Goal: Information Seeking & Learning: Learn about a topic

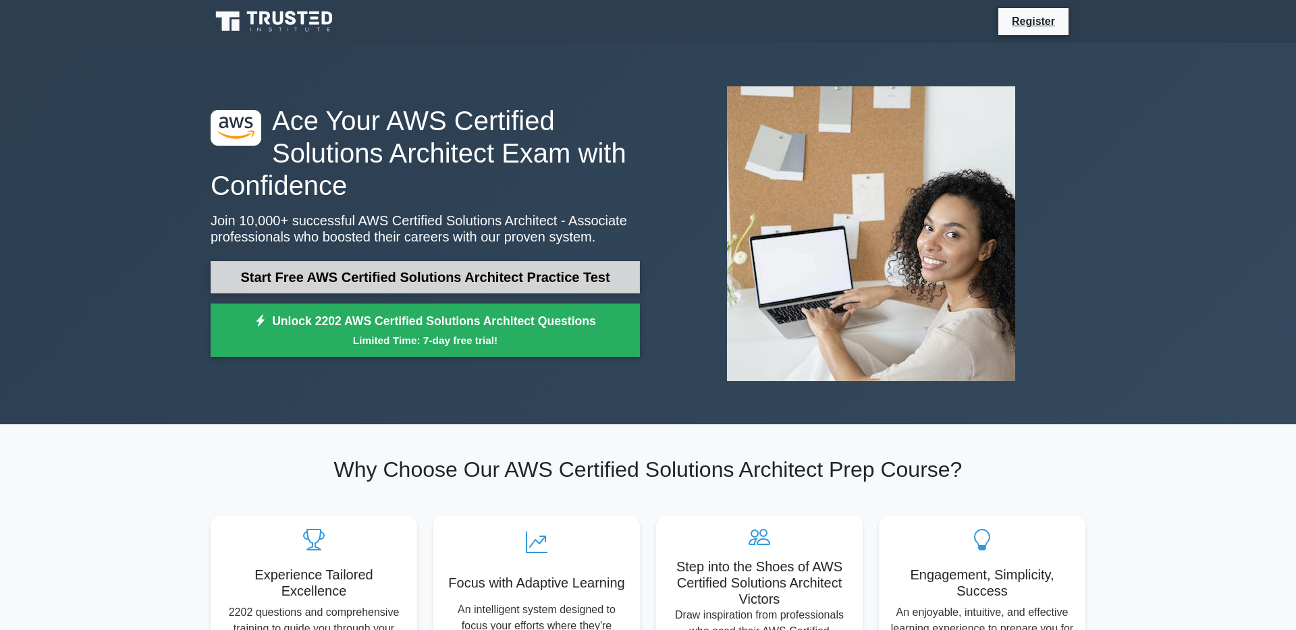
click at [321, 281] on link "Start Free AWS Certified Solutions Architect Practice Test" at bounding box center [425, 277] width 429 height 32
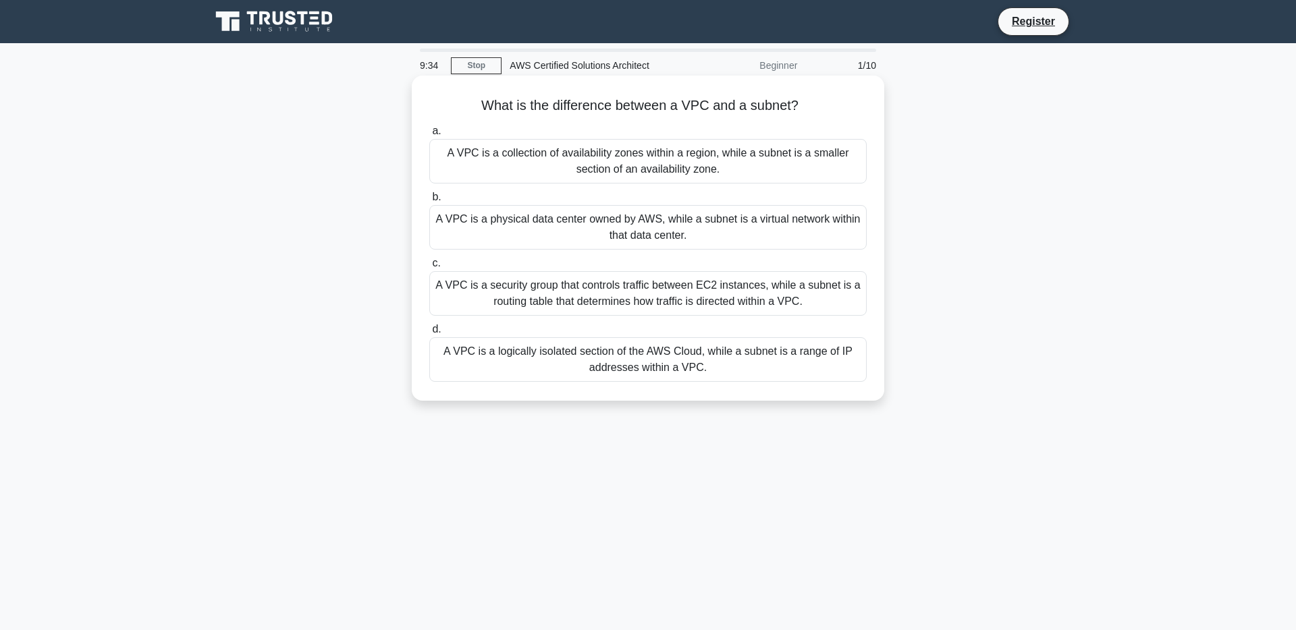
click at [685, 226] on div "A VPC is a physical data center owned by AWS, while a subnet is a virtual netwo…" at bounding box center [647, 227] width 437 height 45
click at [429, 202] on input "b. A VPC is a physical data center owned by AWS, while a subnet is a virtual ne…" at bounding box center [429, 197] width 0 height 9
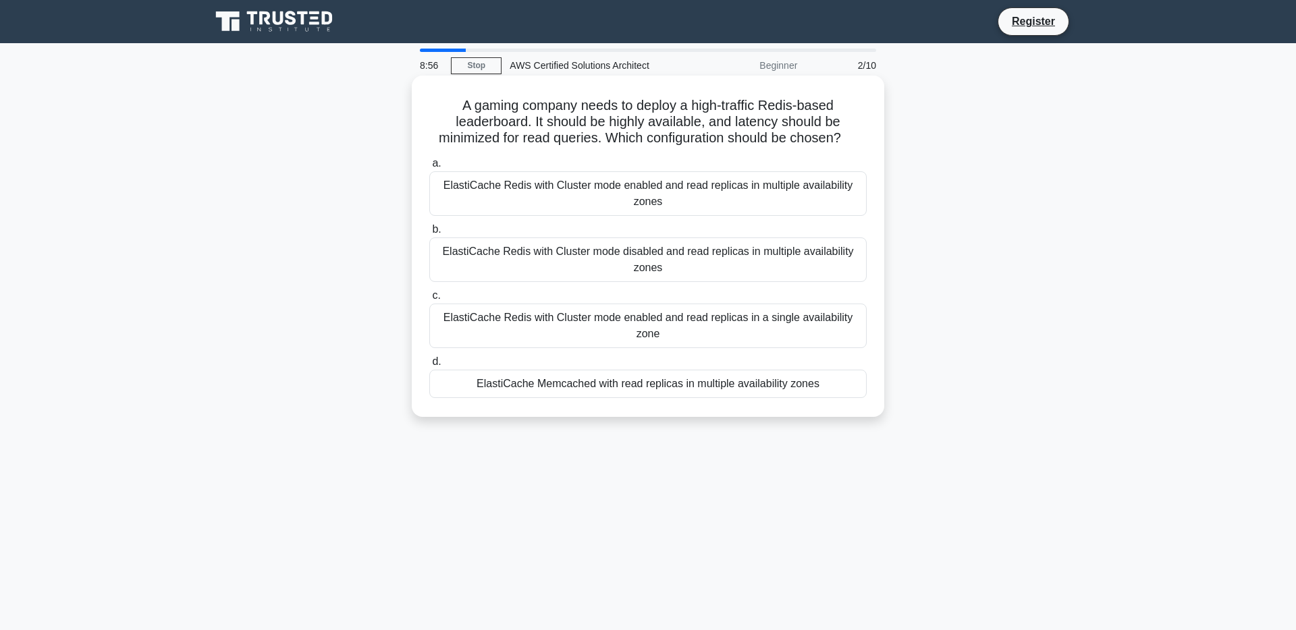
drag, startPoint x: 622, startPoint y: 202, endPoint x: 642, endPoint y: 256, distance: 57.9
click at [642, 258] on div "a. ElastiCache Redis with Cluster mode enabled and read replicas in multiple av…" at bounding box center [647, 277] width 453 height 248
click at [643, 393] on div "ElastiCache Memcached with read replicas in multiple availability zones" at bounding box center [647, 384] width 437 height 28
click at [429, 366] on input "d. ElastiCache Memcached with read replicas in multiple availability zones" at bounding box center [429, 362] width 0 height 9
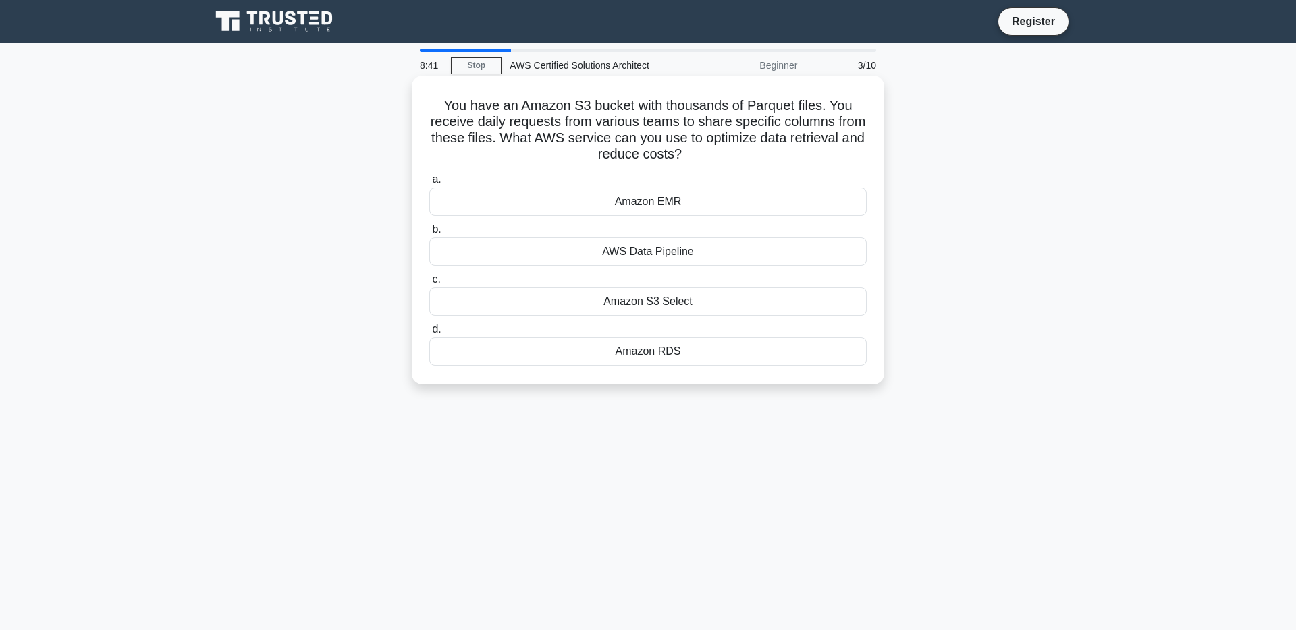
click at [627, 298] on div "Amazon S3 Select" at bounding box center [647, 301] width 437 height 28
click at [429, 284] on input "c. Amazon S3 Select" at bounding box center [429, 279] width 0 height 9
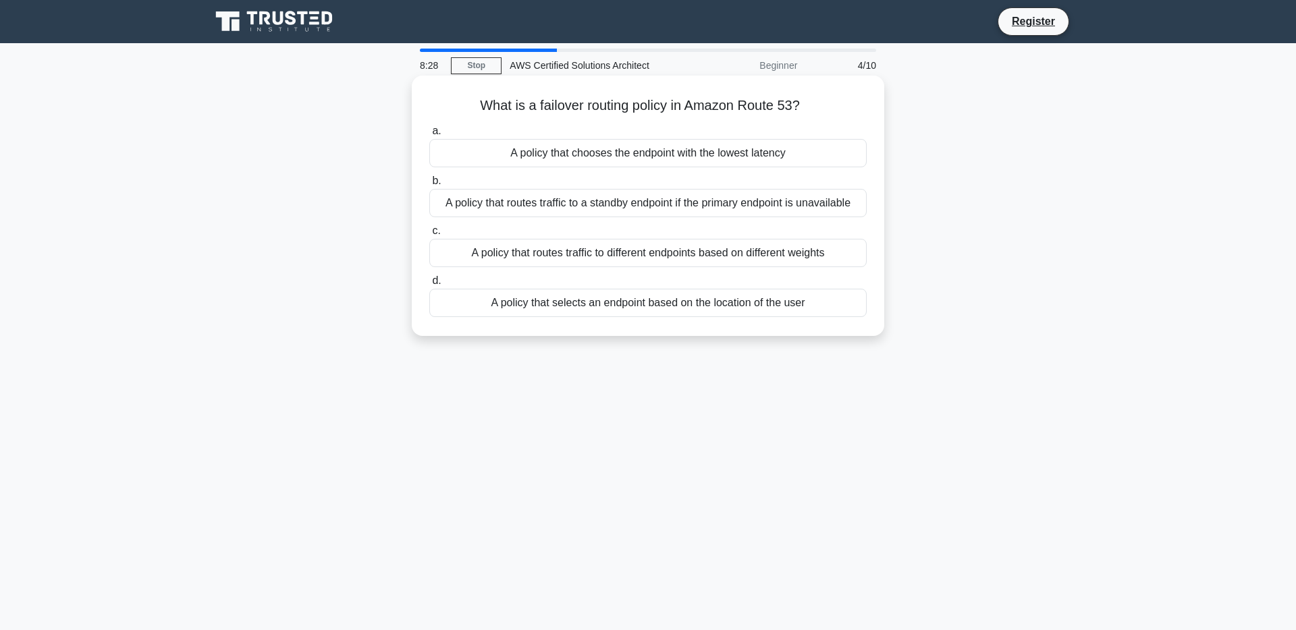
click at [688, 201] on div "A policy that routes traffic to a standby endpoint if the primary endpoint is u…" at bounding box center [647, 203] width 437 height 28
click at [429, 186] on input "b. A policy that routes traffic to a standby endpoint if the primary endpoint i…" at bounding box center [429, 181] width 0 height 9
click at [640, 256] on div "The initial startup time of an AWS Lambda function when it is invoked after bei…" at bounding box center [647, 253] width 437 height 28
click at [429, 236] on input "c. The initial startup time of an AWS Lambda function when it is invoked after …" at bounding box center [429, 231] width 0 height 9
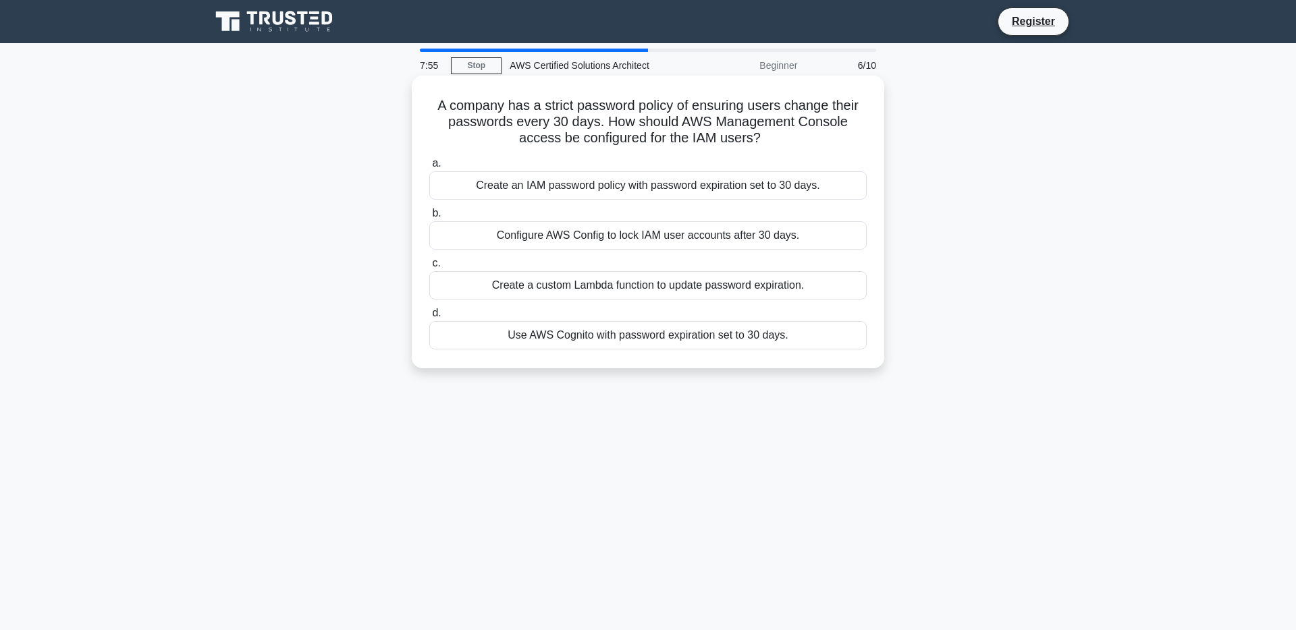
click at [648, 192] on div "Create an IAM password policy with password expiration set to 30 days." at bounding box center [647, 185] width 437 height 28
click at [429, 168] on input "a. Create an IAM password policy with password expiration set to 30 days." at bounding box center [429, 163] width 0 height 9
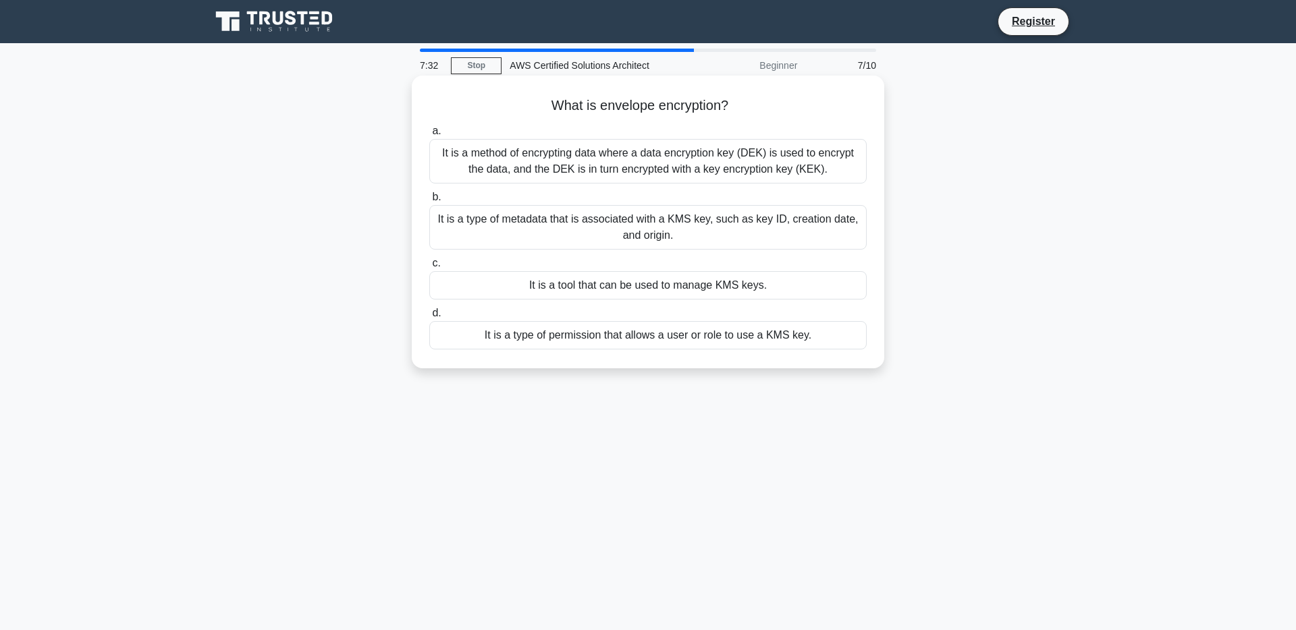
click at [611, 155] on div "It is a method of encrypting data where a data encryption key (DEK) is used to …" at bounding box center [647, 161] width 437 height 45
click at [429, 136] on input "a. It is a method of encrypting data where a data encryption key (DEK) is used …" at bounding box center [429, 131] width 0 height 9
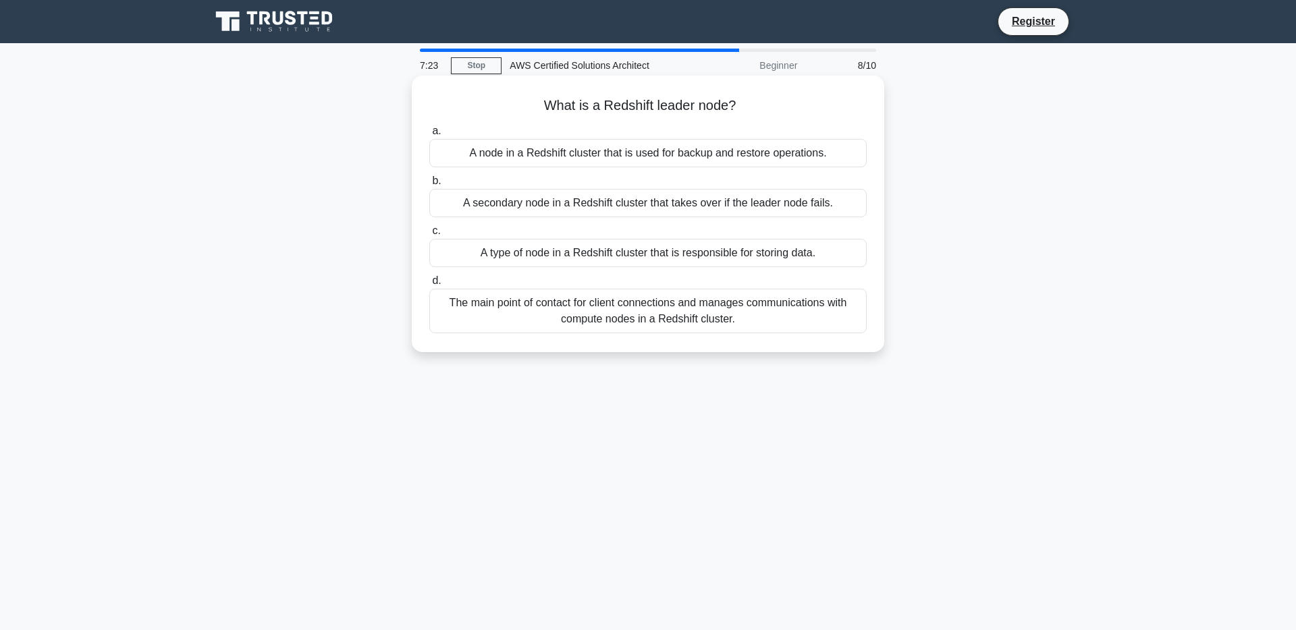
click at [651, 254] on div "A type of node in a Redshift cluster that is responsible for storing data." at bounding box center [647, 253] width 437 height 28
click at [429, 236] on input "c. A type of node in a Redshift cluster that is responsible for storing data." at bounding box center [429, 231] width 0 height 9
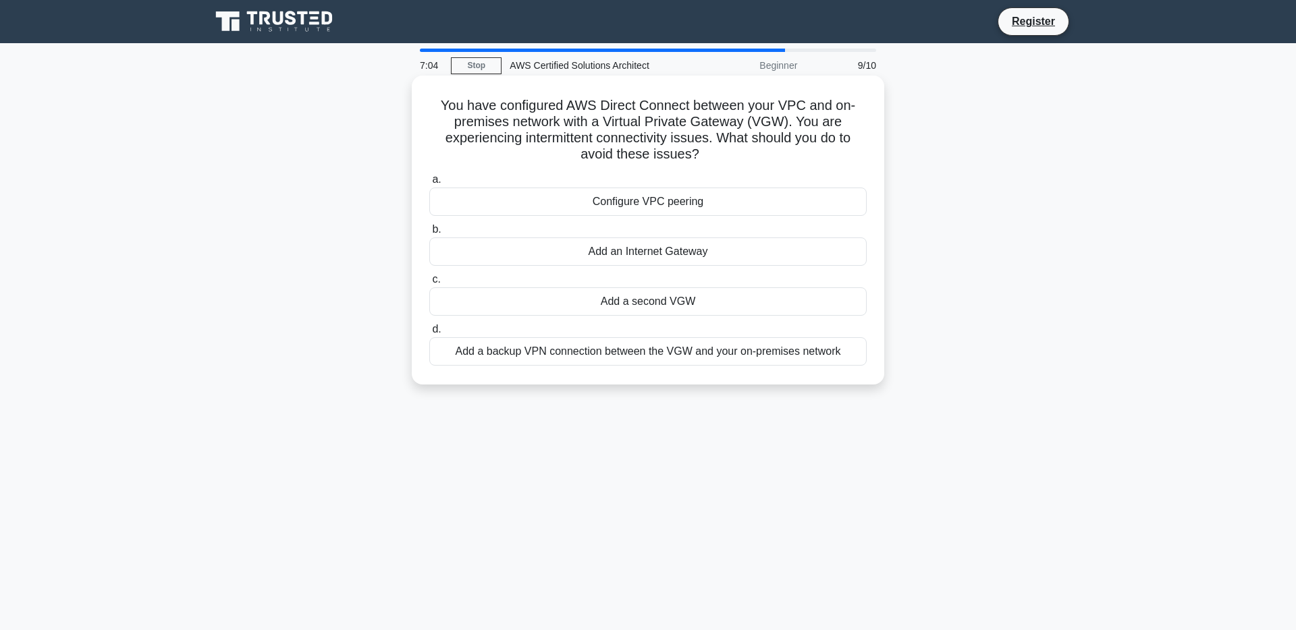
click at [673, 253] on div "Add an Internet Gateway" at bounding box center [647, 252] width 437 height 28
click at [429, 234] on input "b. Add an Internet Gateway" at bounding box center [429, 229] width 0 height 9
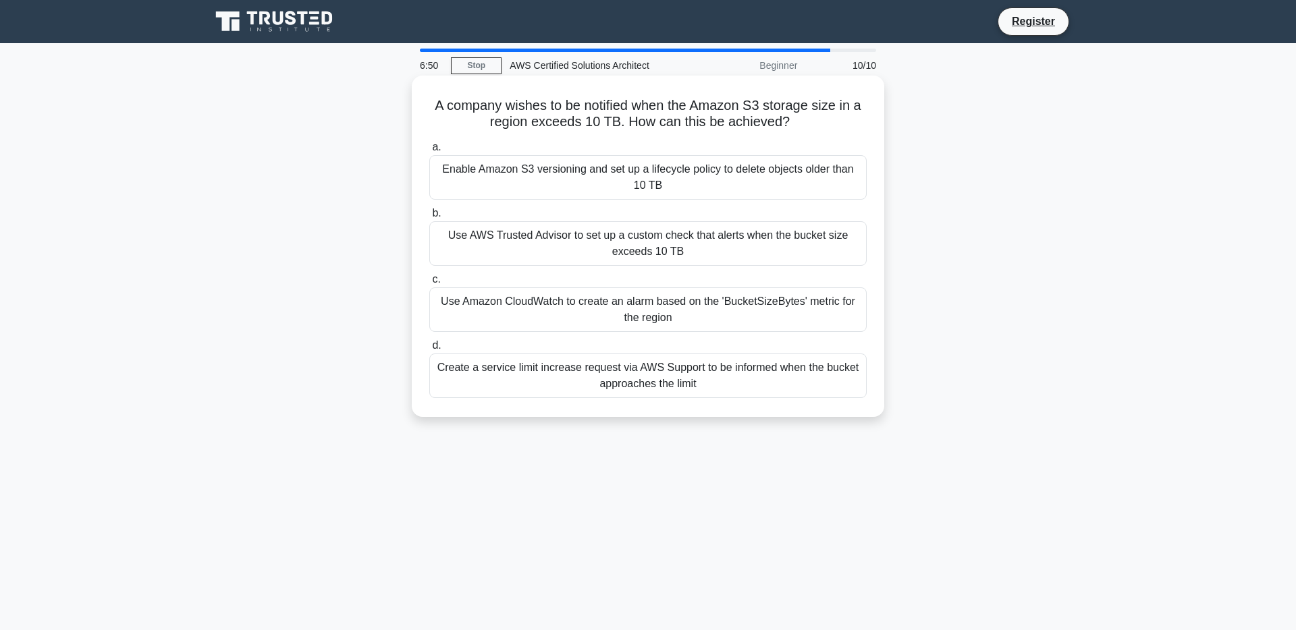
click at [738, 310] on div "Use Amazon CloudWatch to create an alarm based on the 'BucketSizeBytes' metric …" at bounding box center [647, 309] width 437 height 45
click at [429, 284] on input "c. Use Amazon CloudWatch to create an alarm based on the 'BucketSizeBytes' metr…" at bounding box center [429, 279] width 0 height 9
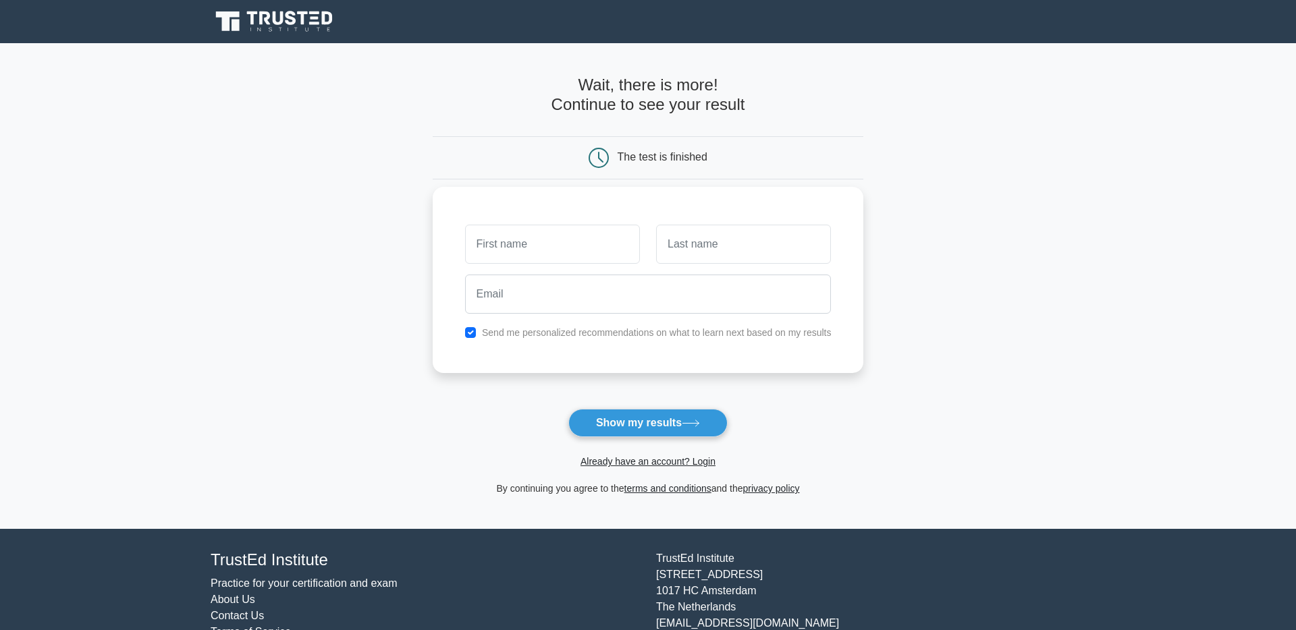
click at [580, 237] on input "text" at bounding box center [552, 244] width 175 height 39
type input "Kieran"
click at [719, 252] on input "text" at bounding box center [743, 244] width 175 height 39
type input "Russon"
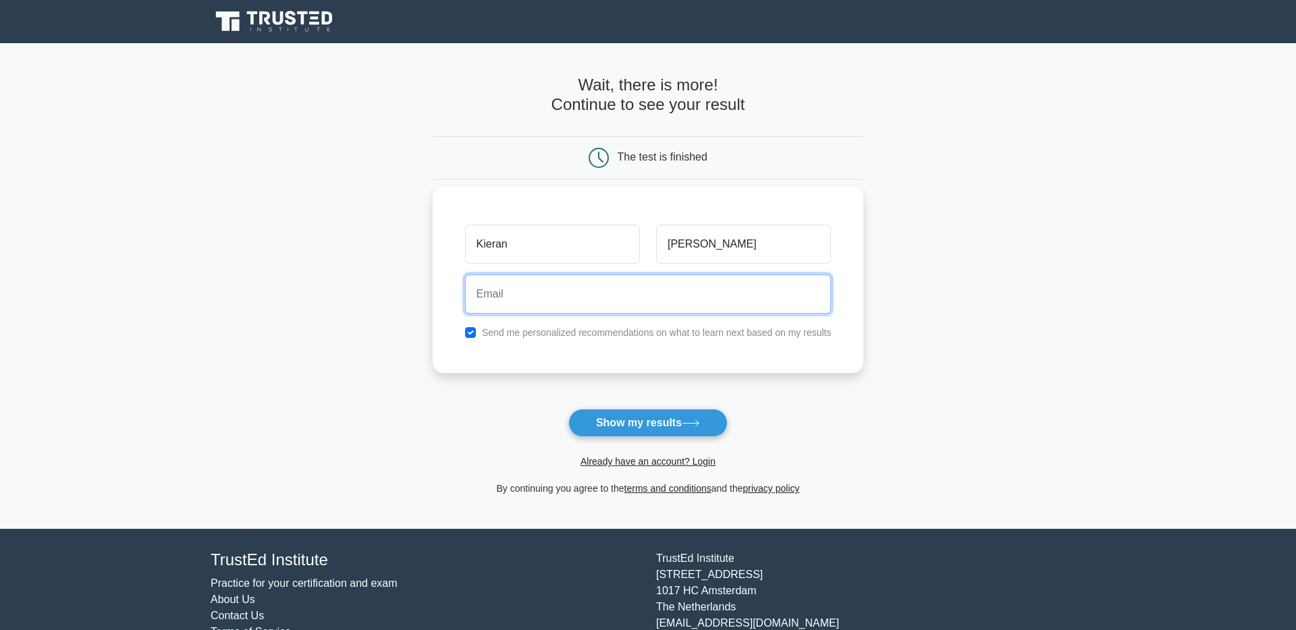
click at [682, 292] on input "email" at bounding box center [648, 294] width 366 height 39
type input "kieran.russon@froo.com"
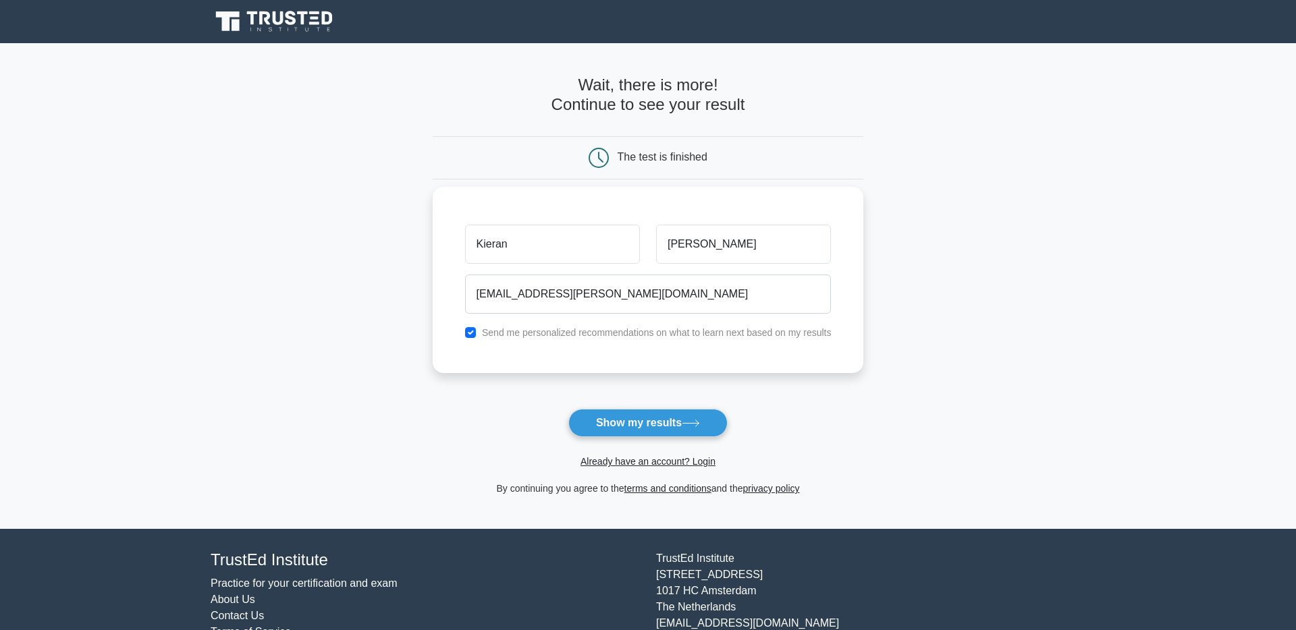
click at [614, 337] on label "Send me personalized recommendations on what to learn next based on my results" at bounding box center [657, 332] width 350 height 11
click at [469, 329] on input "checkbox" at bounding box center [470, 332] width 11 height 11
checkbox input "false"
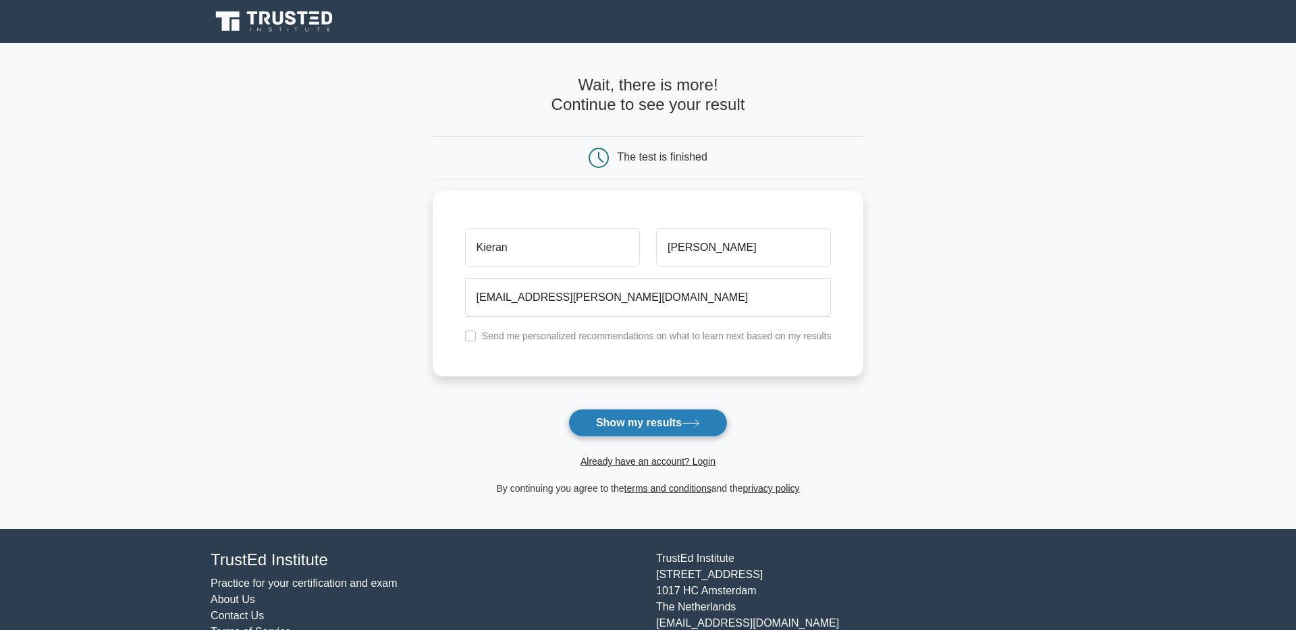
click at [675, 422] on button "Show my results" at bounding box center [647, 423] width 159 height 28
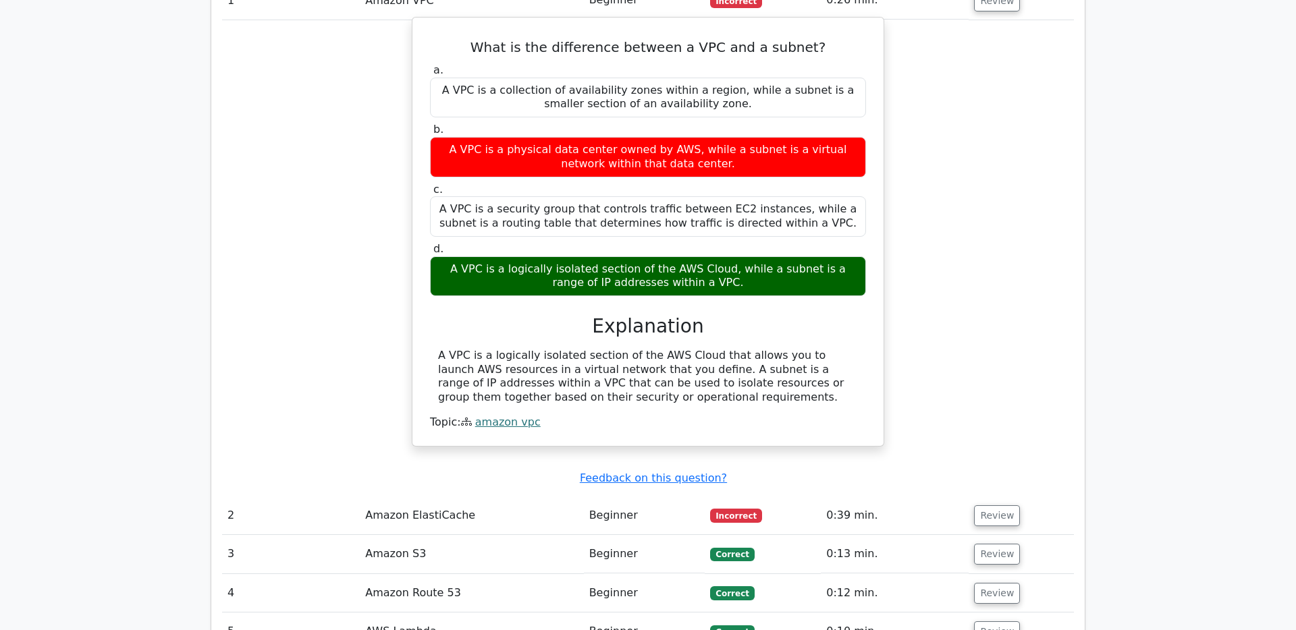
scroll to position [1281, 0]
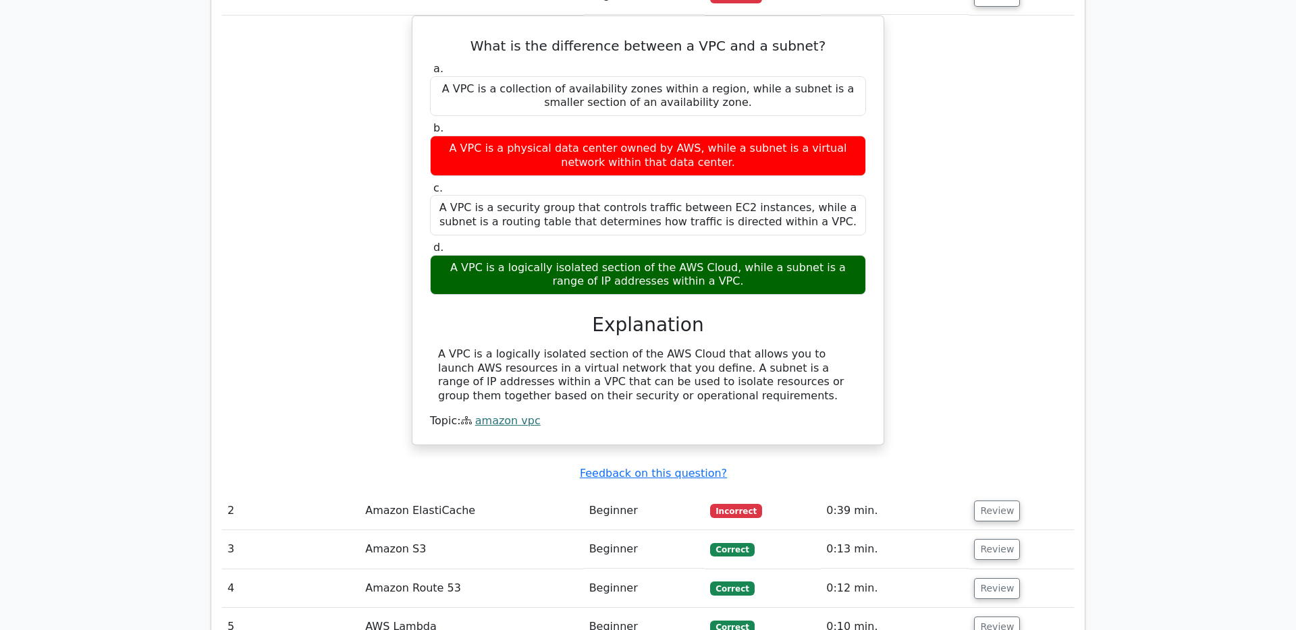
click at [851, 492] on td "0:39 min." at bounding box center [895, 511] width 148 height 38
click at [989, 501] on button "Review" at bounding box center [997, 511] width 46 height 21
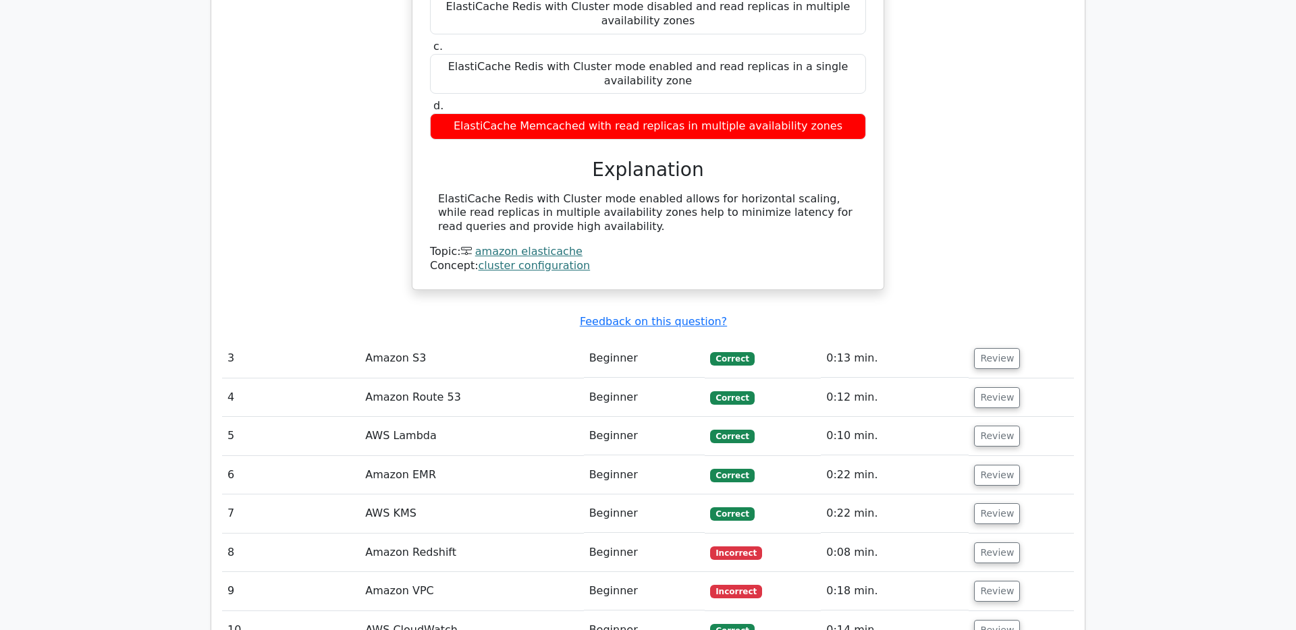
scroll to position [1985, 0]
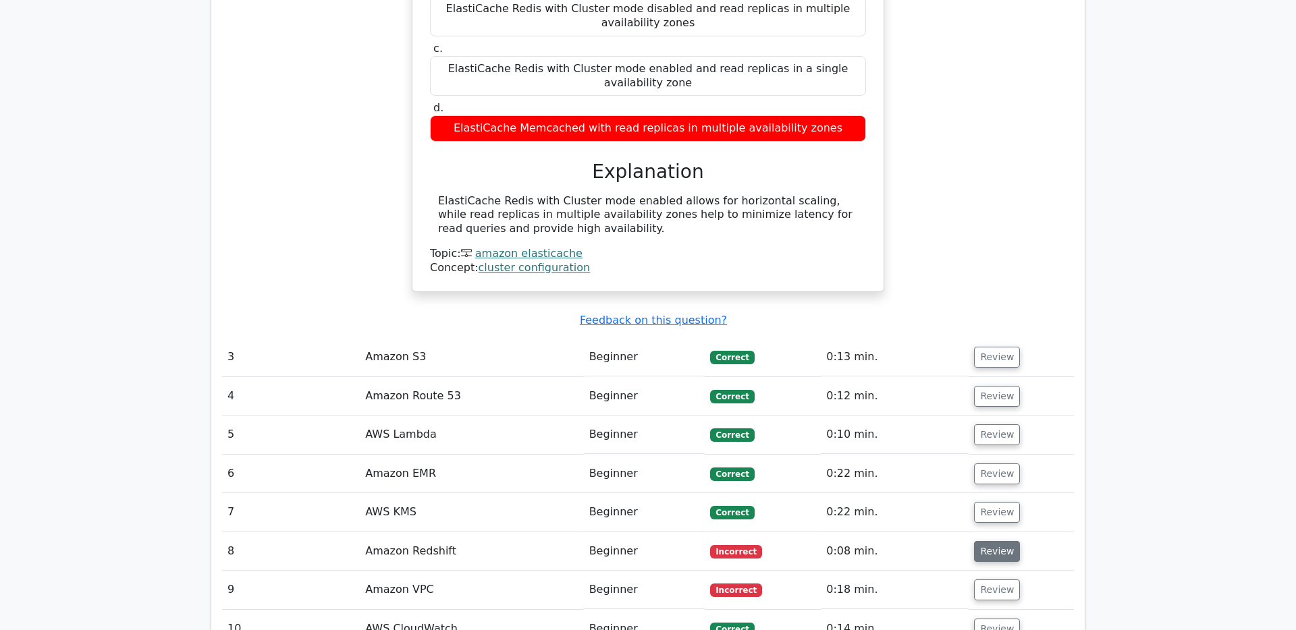
click at [993, 541] on button "Review" at bounding box center [997, 551] width 46 height 21
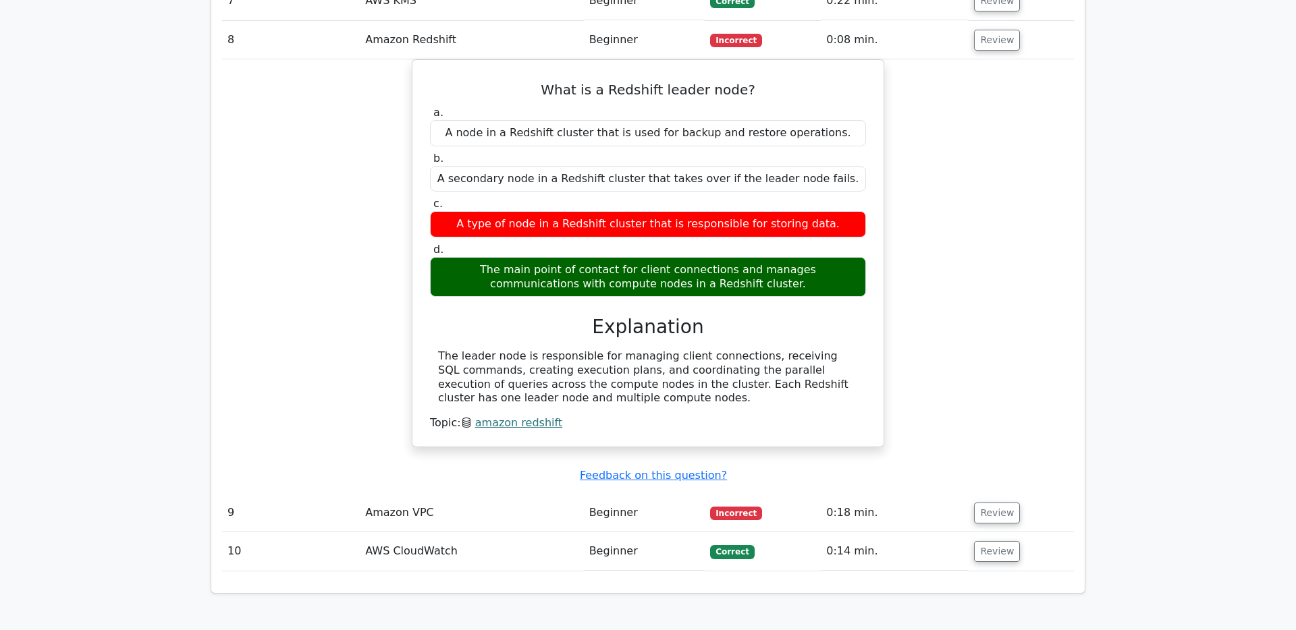
scroll to position [2500, 0]
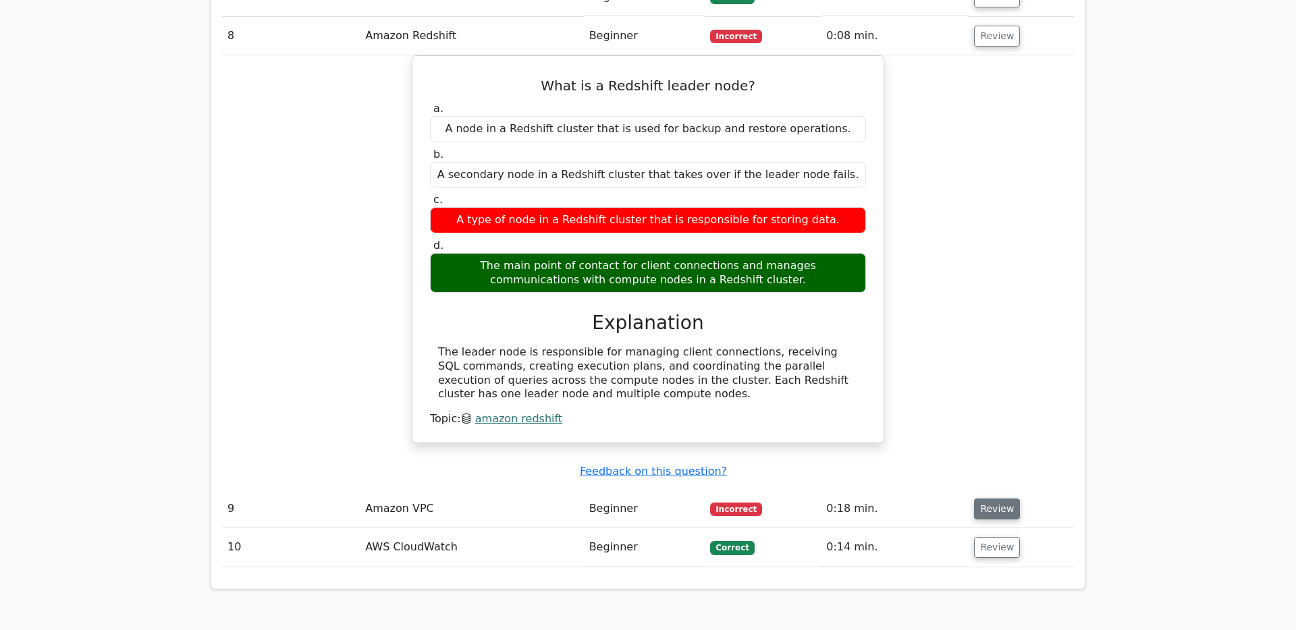
click at [981, 499] on button "Review" at bounding box center [997, 509] width 46 height 21
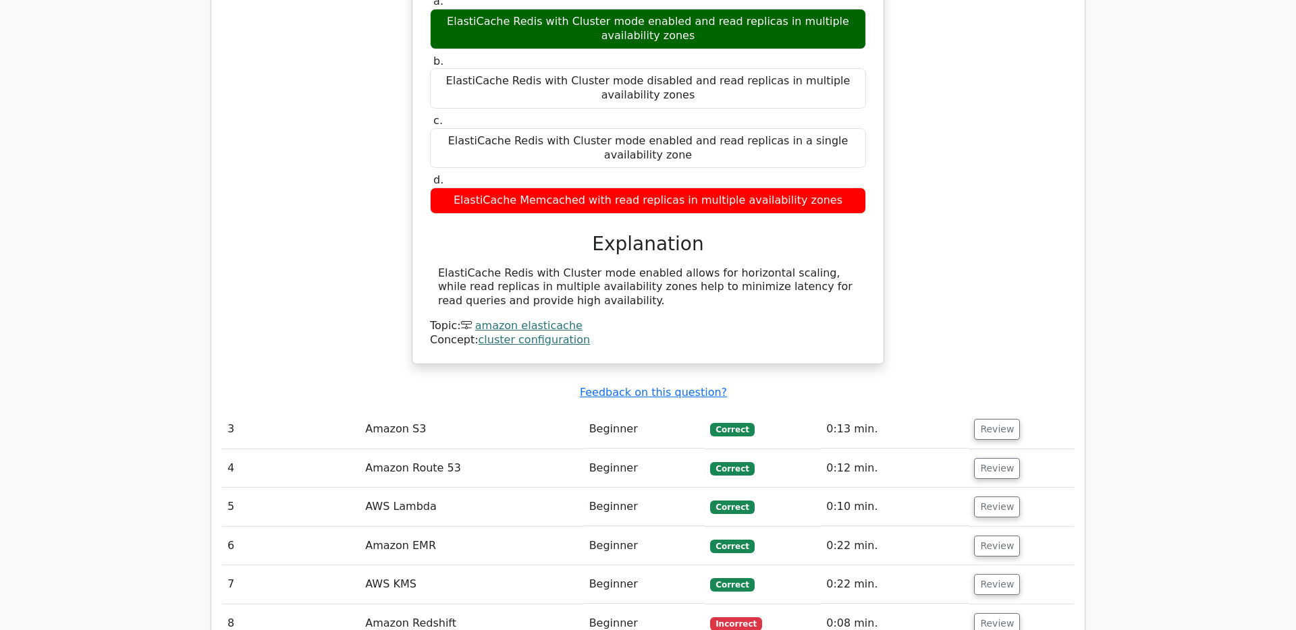
scroll to position [1911, 0]
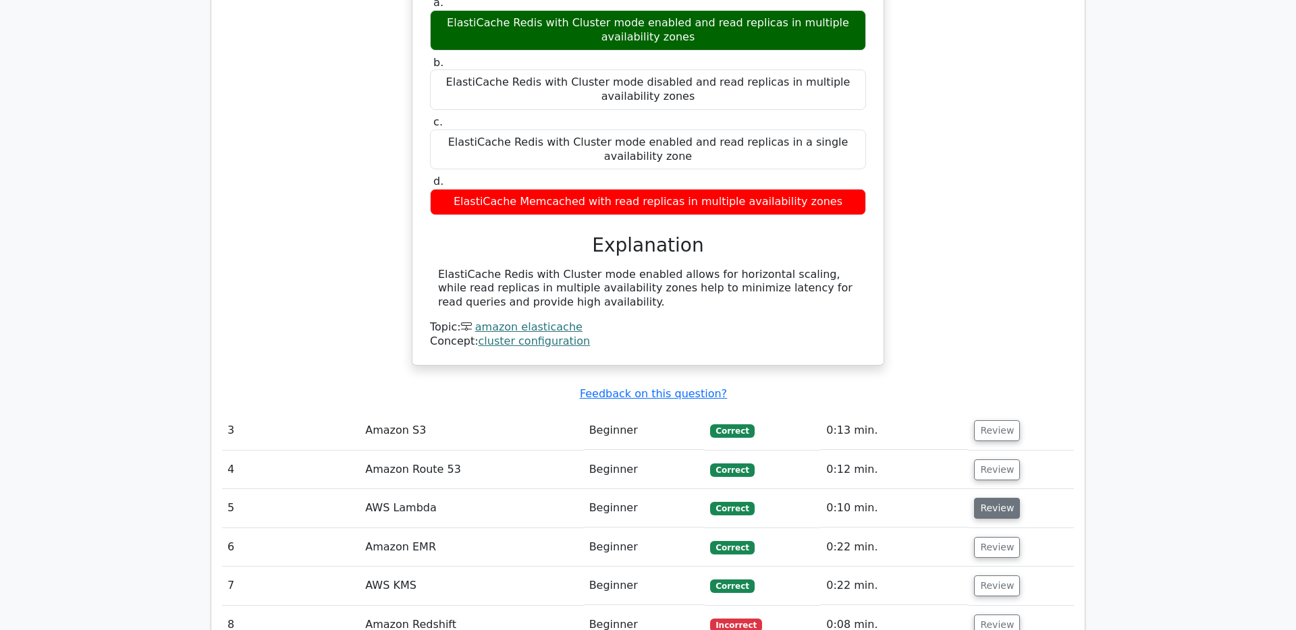
click at [1003, 498] on button "Review" at bounding box center [997, 508] width 46 height 21
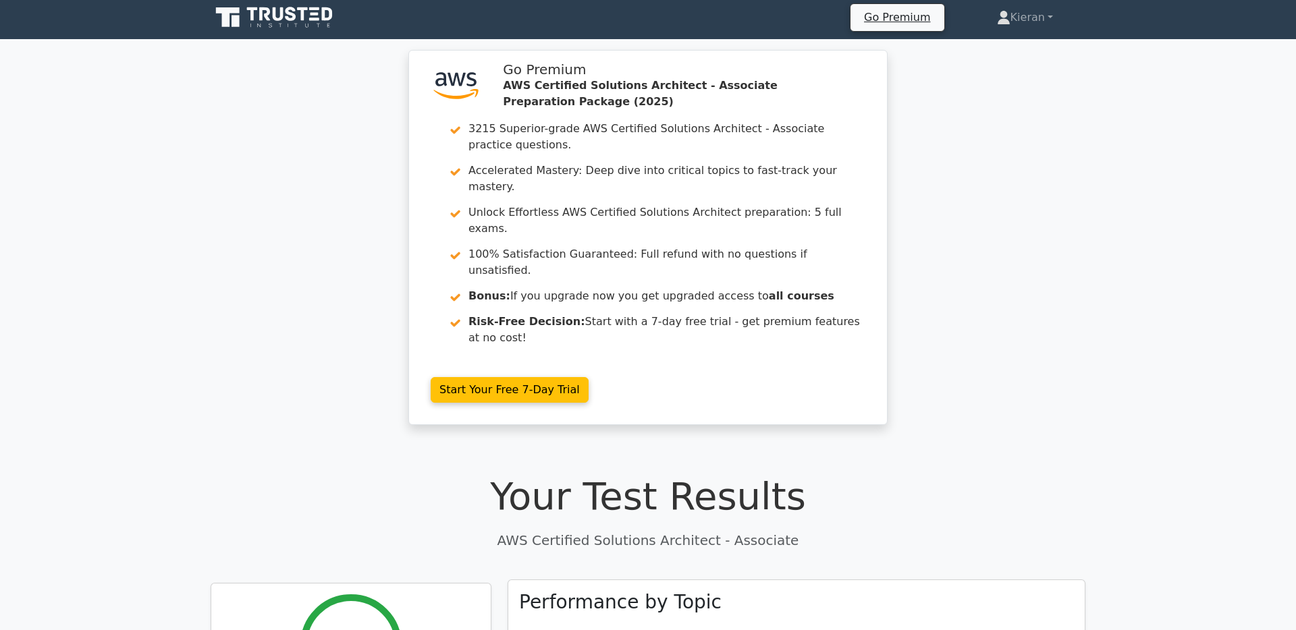
scroll to position [0, 0]
